Goal: Task Accomplishment & Management: Use online tool/utility

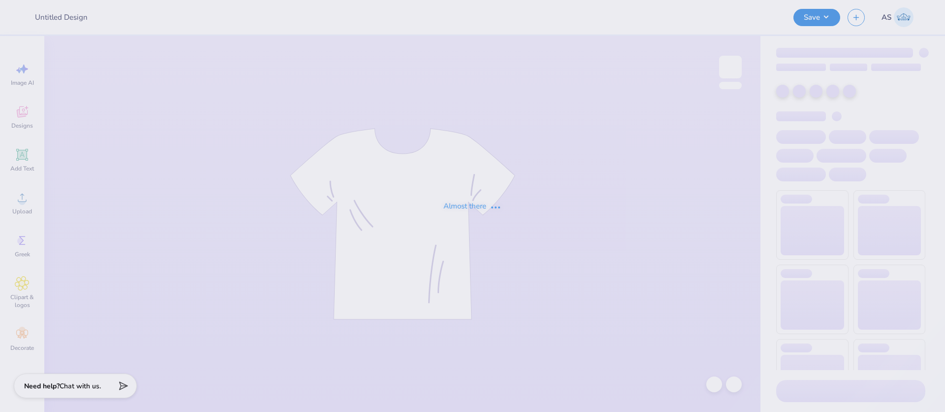
type input "AST Bid Merch 2025!"
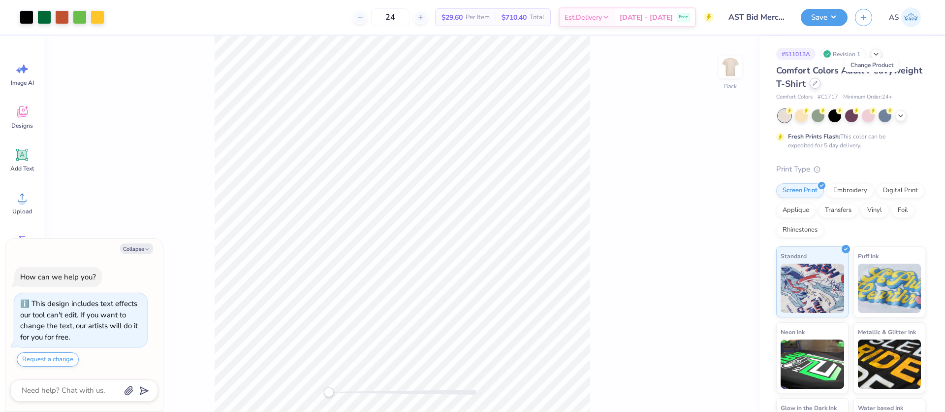
click at [821, 83] on div at bounding box center [815, 83] width 11 height 11
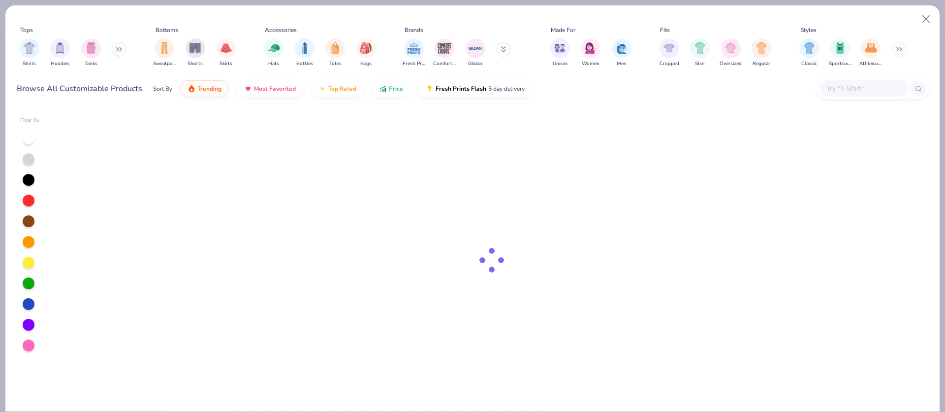
type textarea "x"
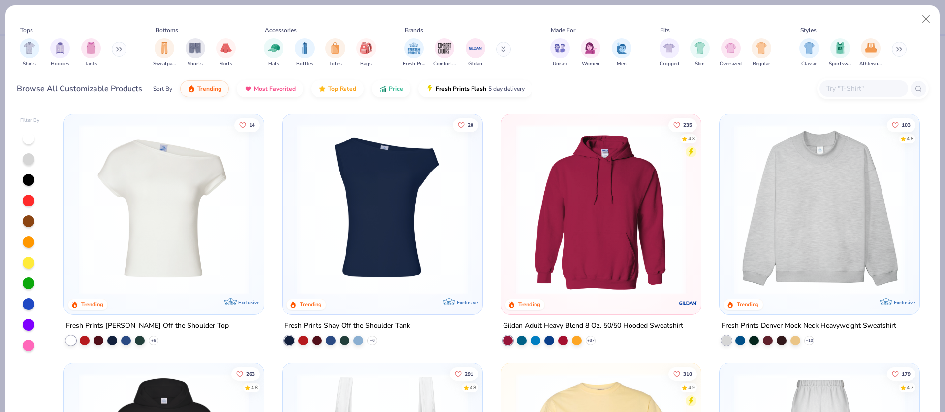
click at [864, 84] on input "text" at bounding box center [864, 88] width 76 height 11
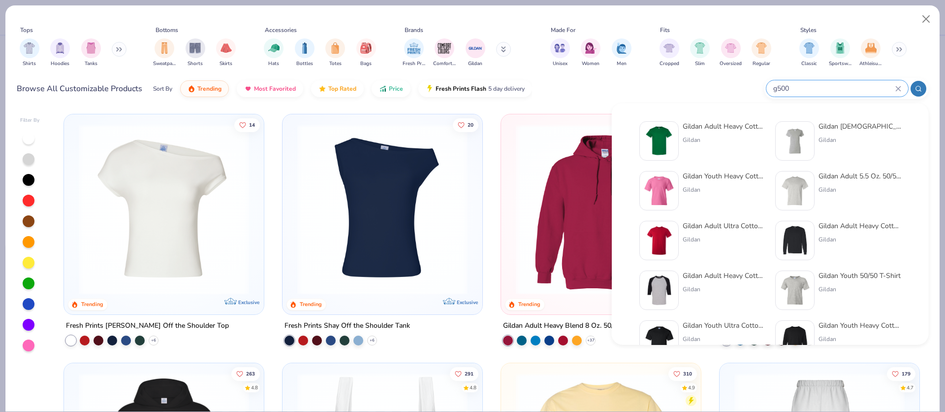
type input "g500"
click at [720, 129] on div "Gildan Adult Heavy Cotton T-Shirt" at bounding box center [724, 126] width 83 height 10
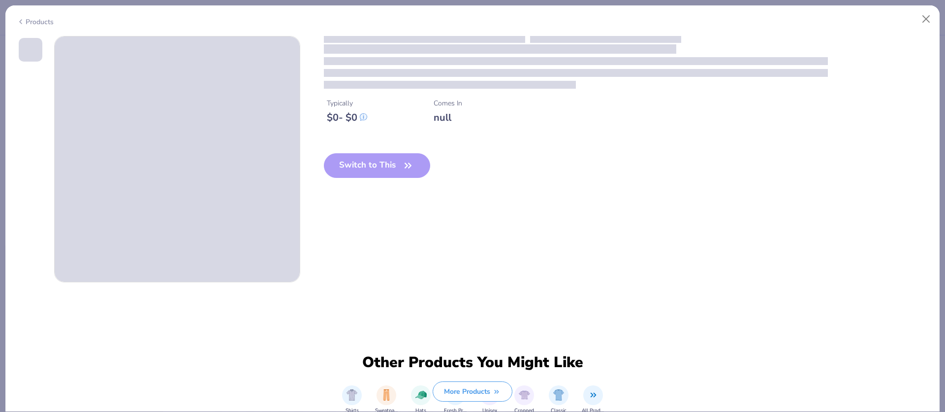
type textarea "x"
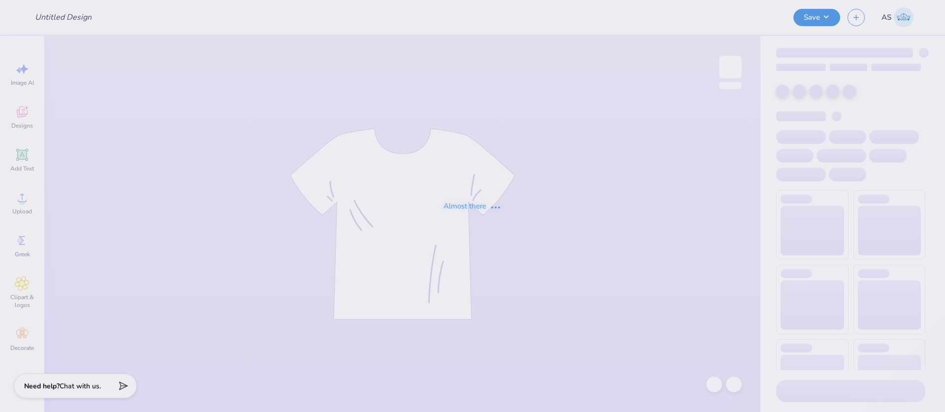
type input "AST Bid Merch 2025!"
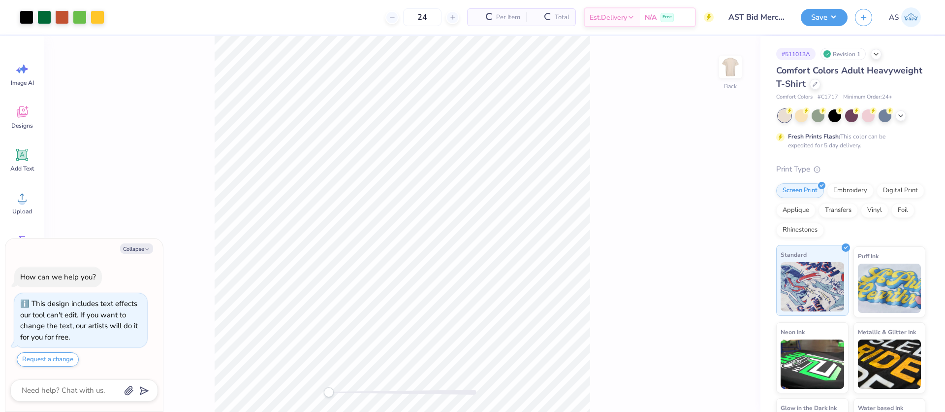
type textarea "x"
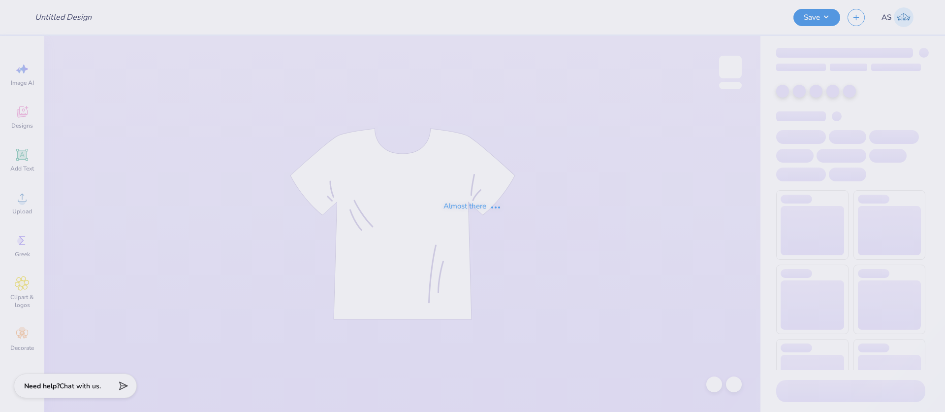
type input "AST Bid Merch 2025!"
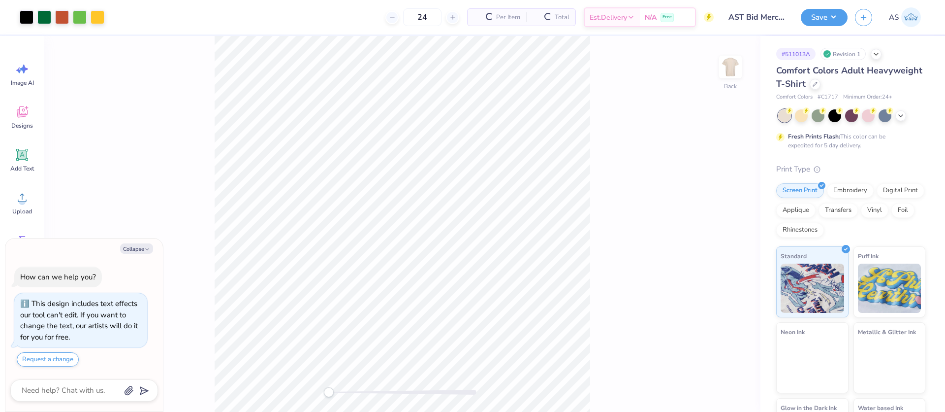
type textarea "x"
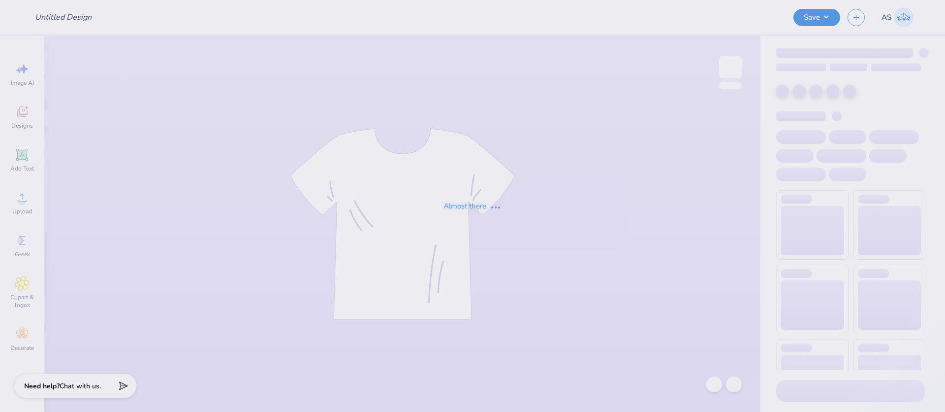
type input "AST Bid Merch 2025!"
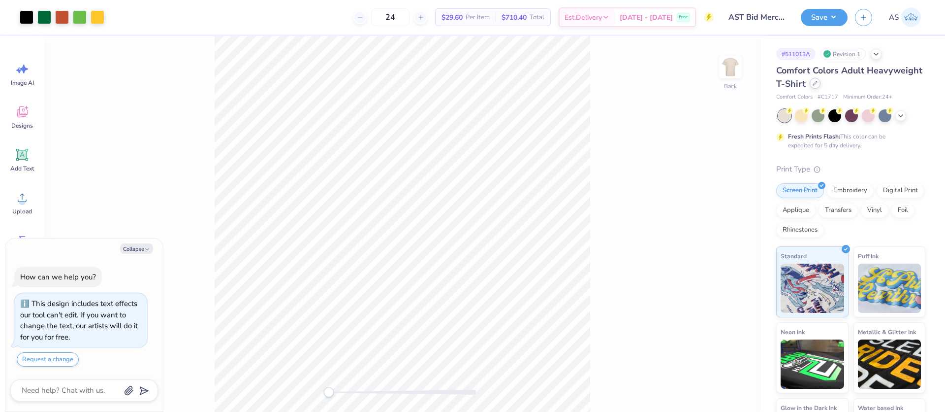
click at [821, 85] on div at bounding box center [815, 83] width 11 height 11
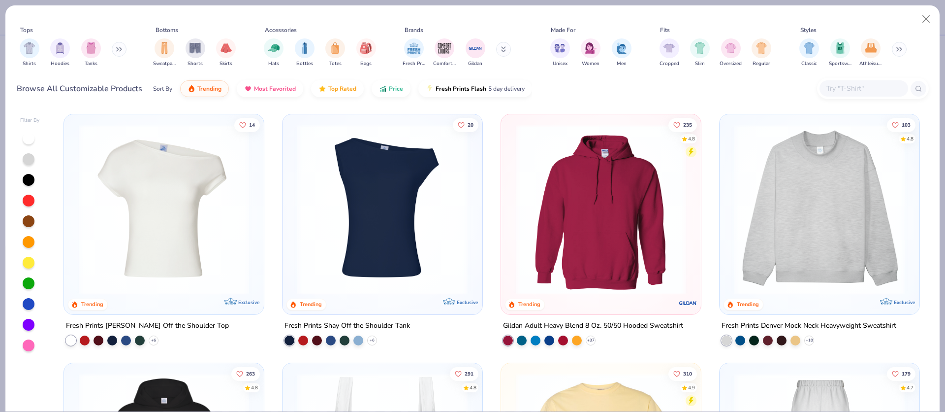
type textarea "x"
click at [842, 88] on input "text" at bounding box center [864, 88] width 76 height 11
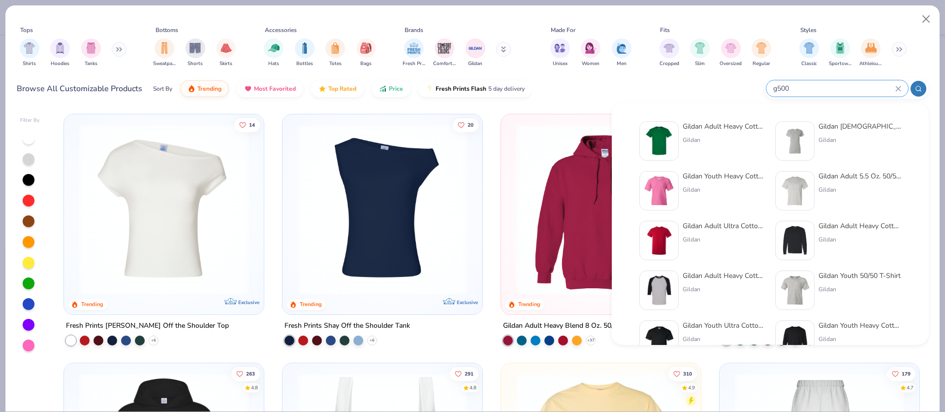
type input "g500"
click at [704, 148] on div "Gildan Adult Heavy Cotton T-Shirt Gildan" at bounding box center [724, 140] width 83 height 39
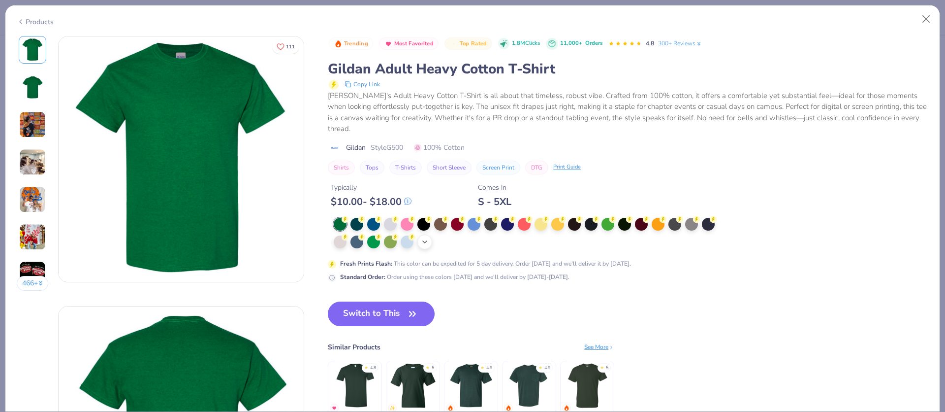
click at [426, 242] on icon at bounding box center [425, 242] width 8 height 8
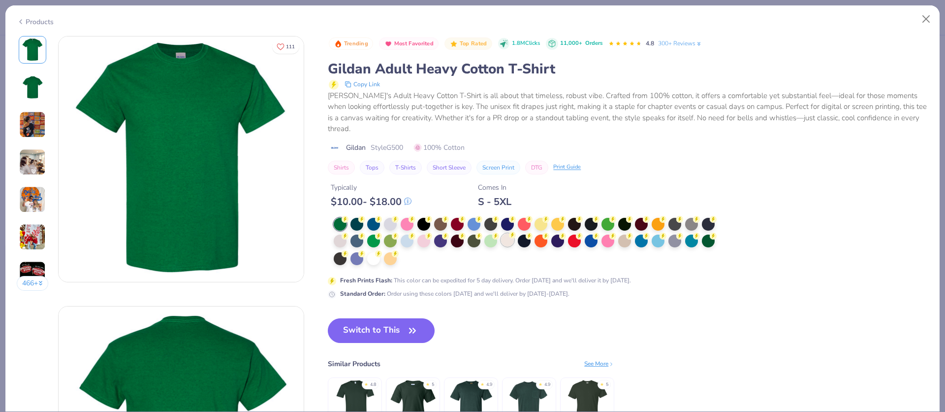
click at [507, 240] on div at bounding box center [507, 239] width 13 height 13
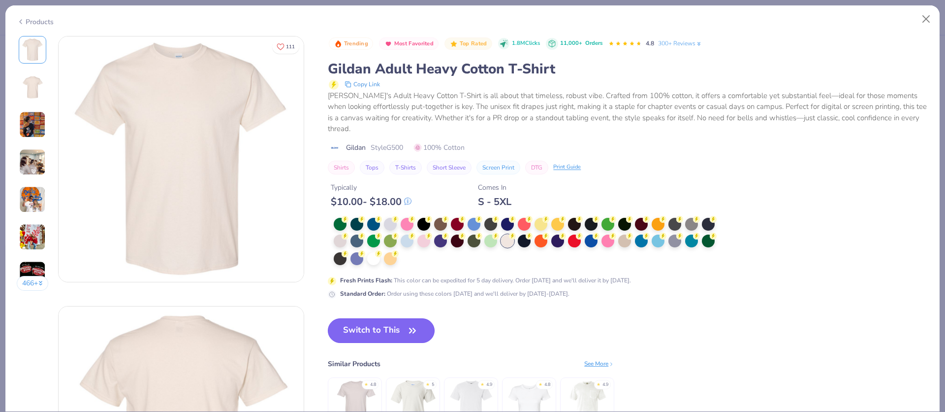
click at [397, 333] on button "Switch to This" at bounding box center [381, 330] width 107 height 25
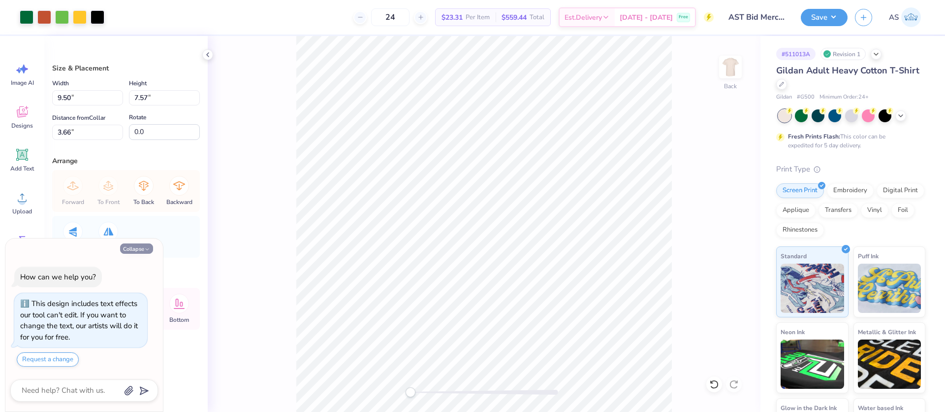
click at [148, 249] on icon "button" at bounding box center [147, 249] width 6 height 6
type textarea "x"
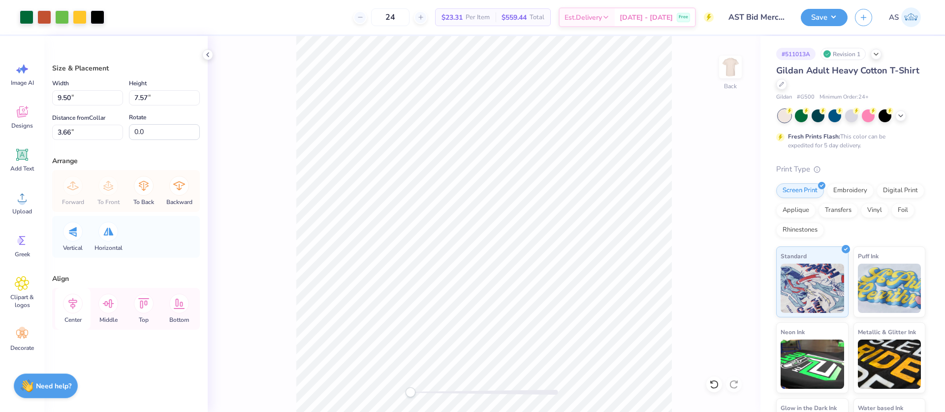
click at [73, 307] on icon at bounding box center [73, 303] width 20 height 20
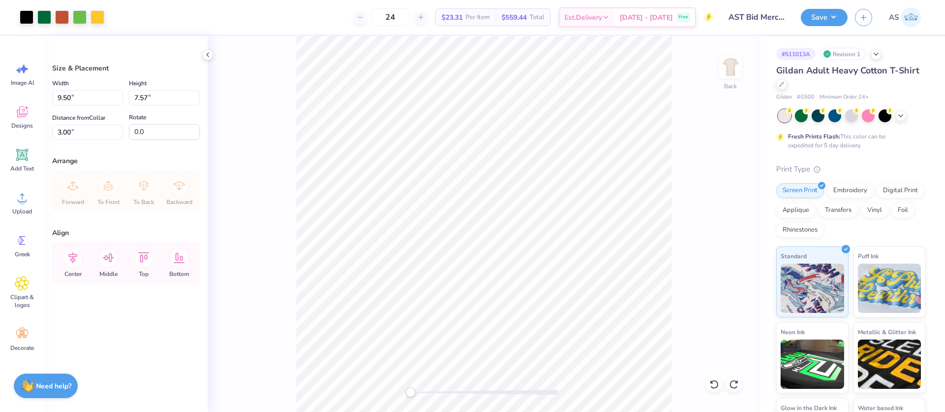
type input "3.66"
click at [71, 135] on input "3.66" at bounding box center [87, 132] width 71 height 15
type input "3.00"
click at [73, 256] on icon at bounding box center [72, 257] width 9 height 11
click at [830, 21] on button "Save" at bounding box center [824, 15] width 47 height 17
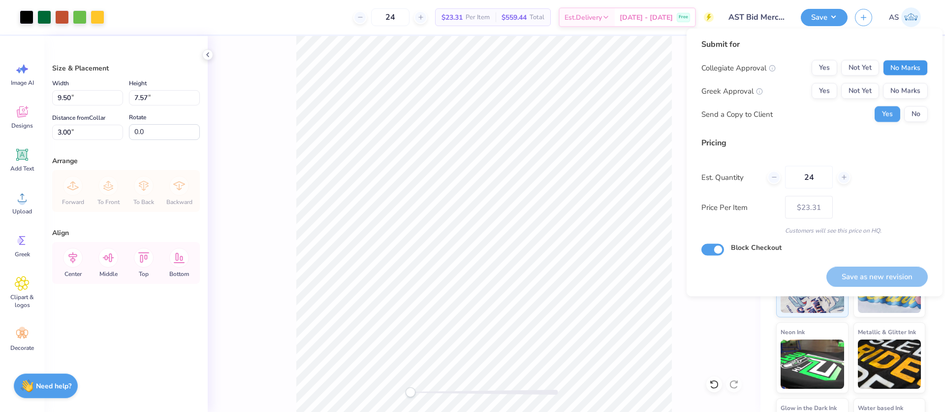
click at [910, 69] on button "No Marks" at bounding box center [905, 68] width 45 height 16
click at [907, 92] on button "No Marks" at bounding box center [905, 91] width 45 height 16
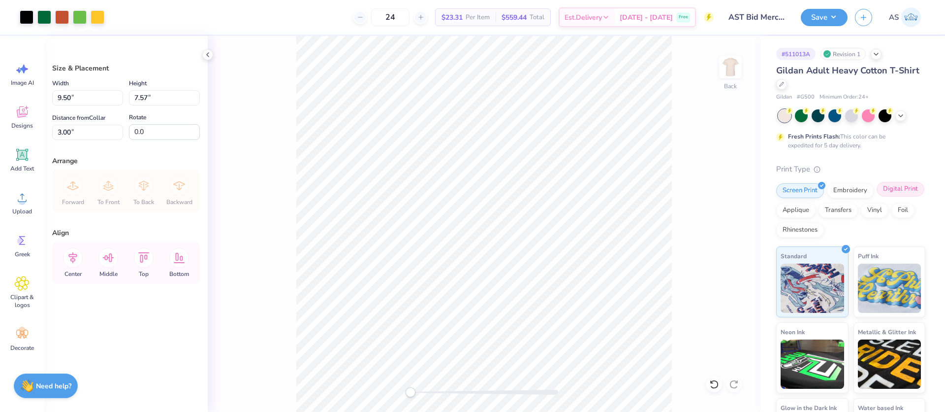
click at [877, 196] on div "Digital Print" at bounding box center [901, 189] width 48 height 15
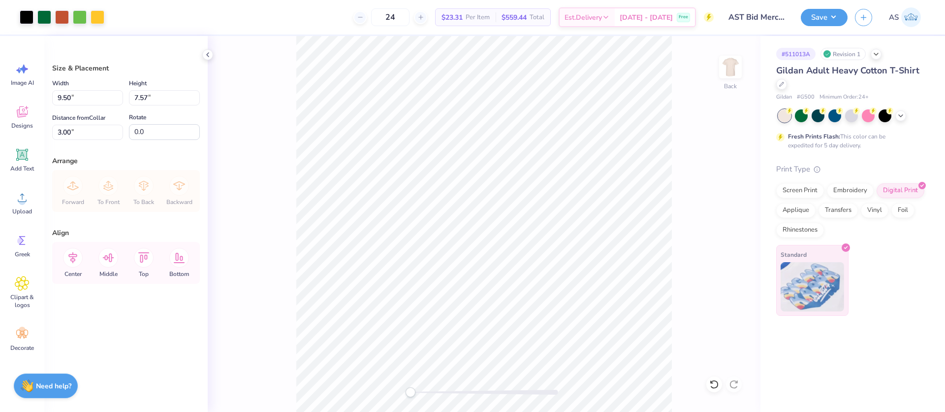
click at [813, 281] on img at bounding box center [813, 286] width 64 height 49
click at [875, 53] on icon at bounding box center [877, 53] width 8 height 8
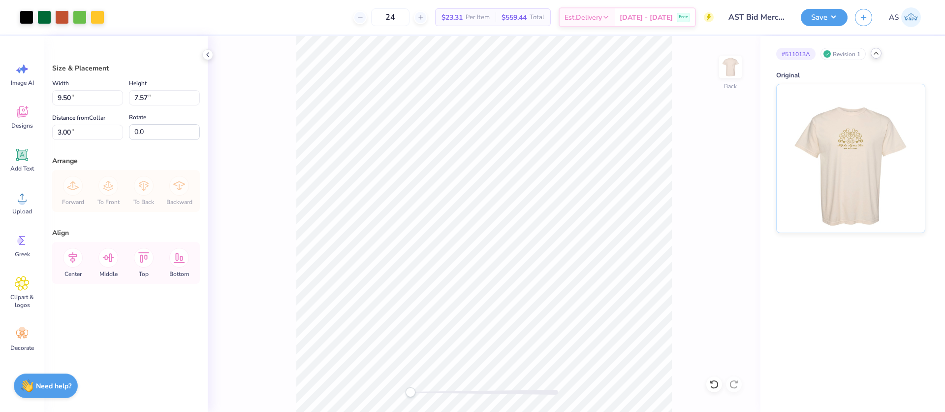
click at [871, 54] on div "# 511013A Revision 1" at bounding box center [851, 54] width 149 height 12
click at [875, 53] on polyline at bounding box center [876, 53] width 4 height 2
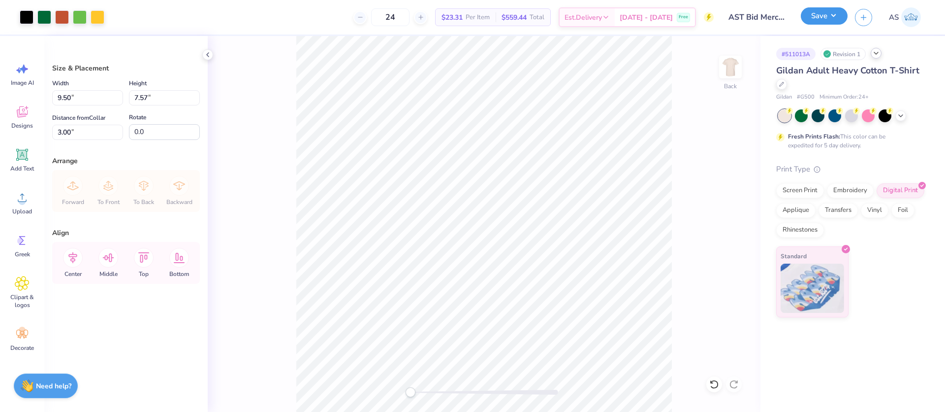
click at [829, 23] on button "Save" at bounding box center [824, 15] width 47 height 17
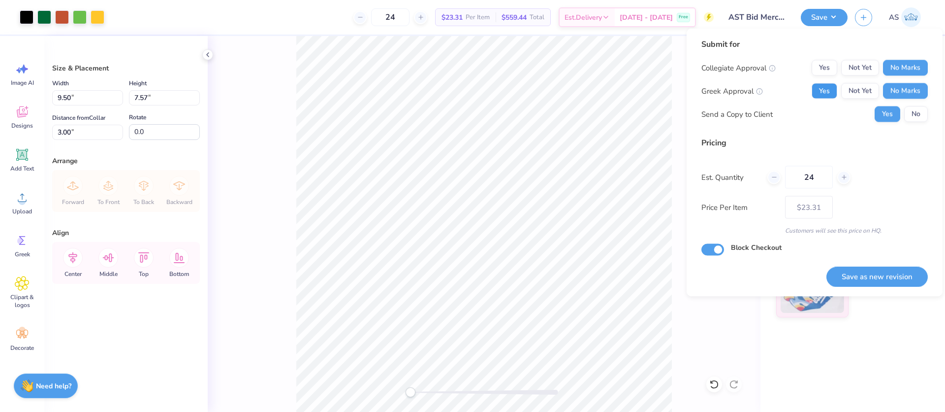
click at [821, 89] on button "Yes" at bounding box center [825, 91] width 26 height 16
click at [918, 118] on button "No" at bounding box center [917, 114] width 24 height 16
click at [864, 276] on button "Save as new revision" at bounding box center [877, 276] width 101 height 20
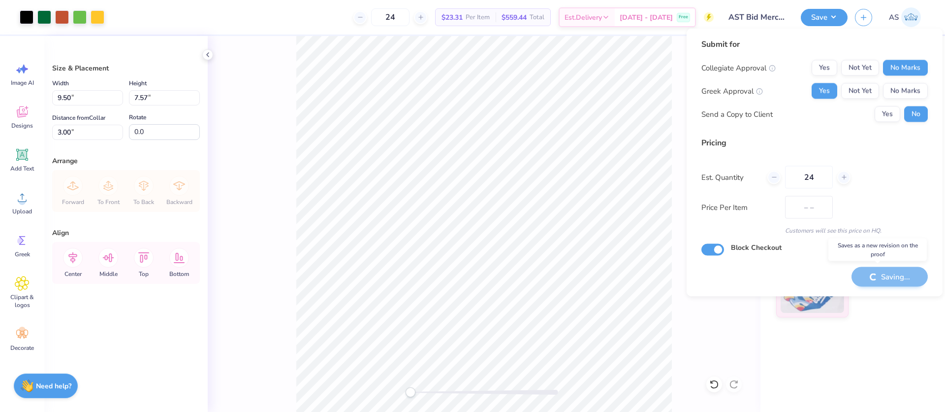
type input "$23.31"
